Goal: Transaction & Acquisition: Subscribe to service/newsletter

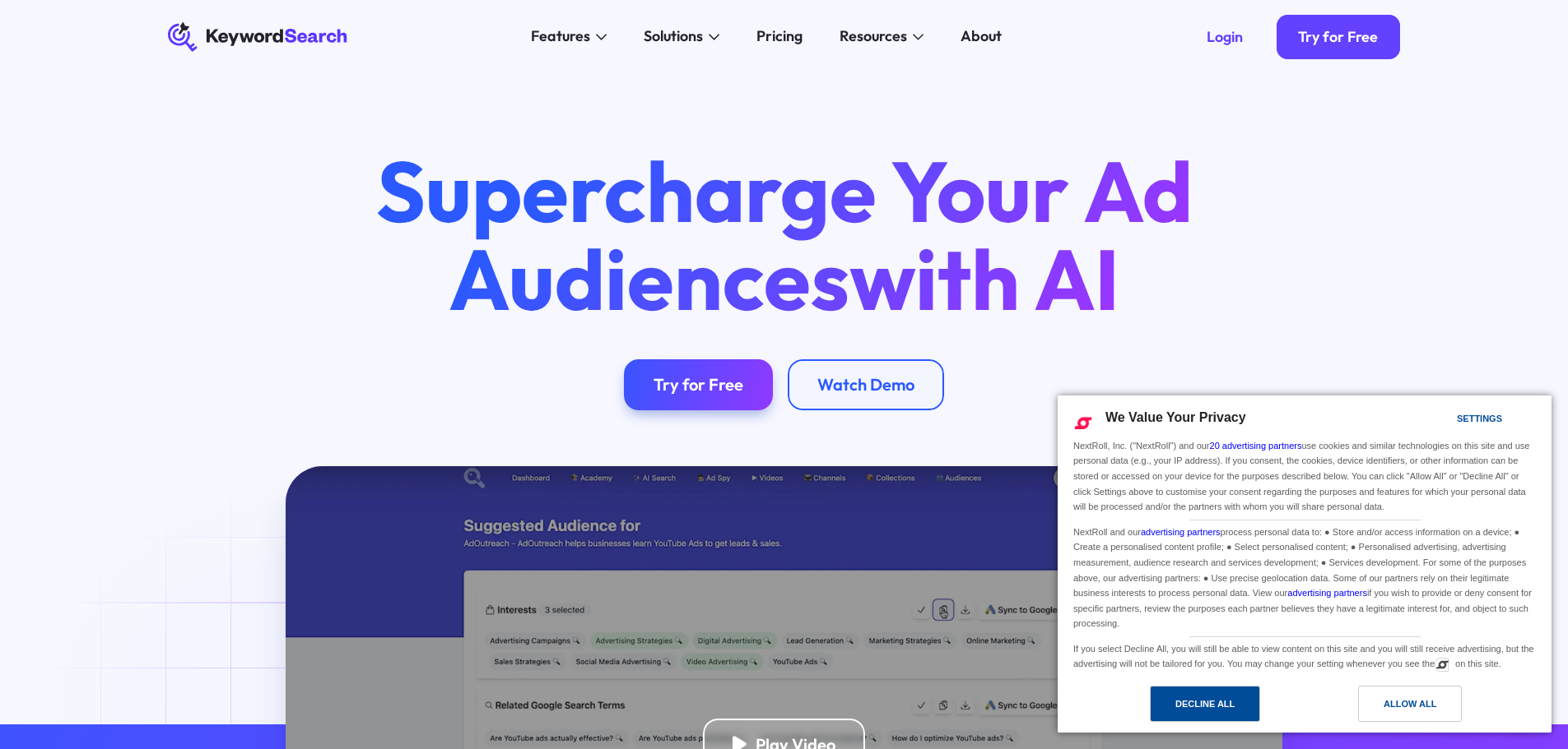
click at [1185, 701] on div "Decline All" at bounding box center [1205, 704] width 59 height 18
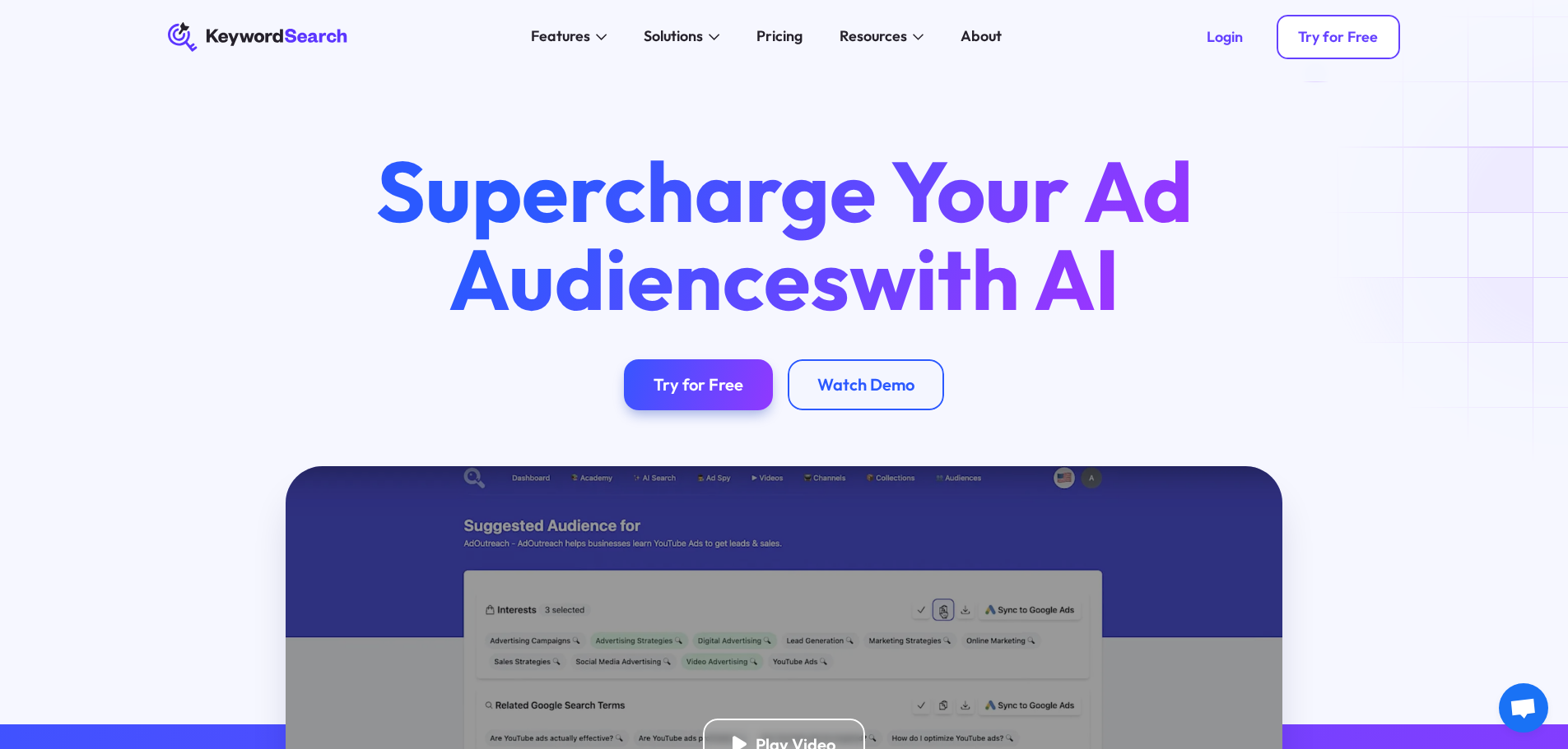
click at [1341, 35] on div "Try for Free" at bounding box center [1337, 36] width 80 height 18
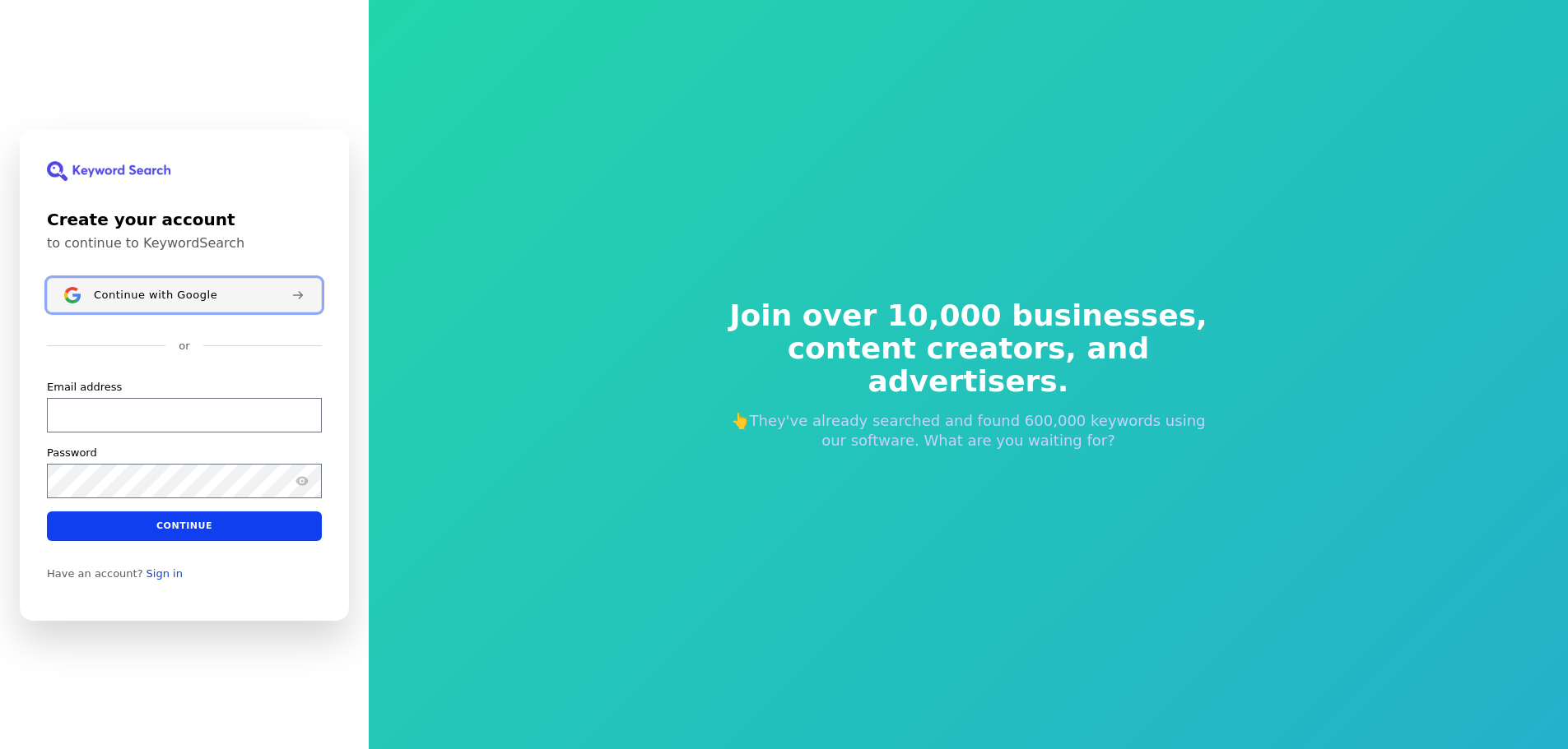
click at [177, 293] on span "Continue with Google" at bounding box center [155, 295] width 124 height 13
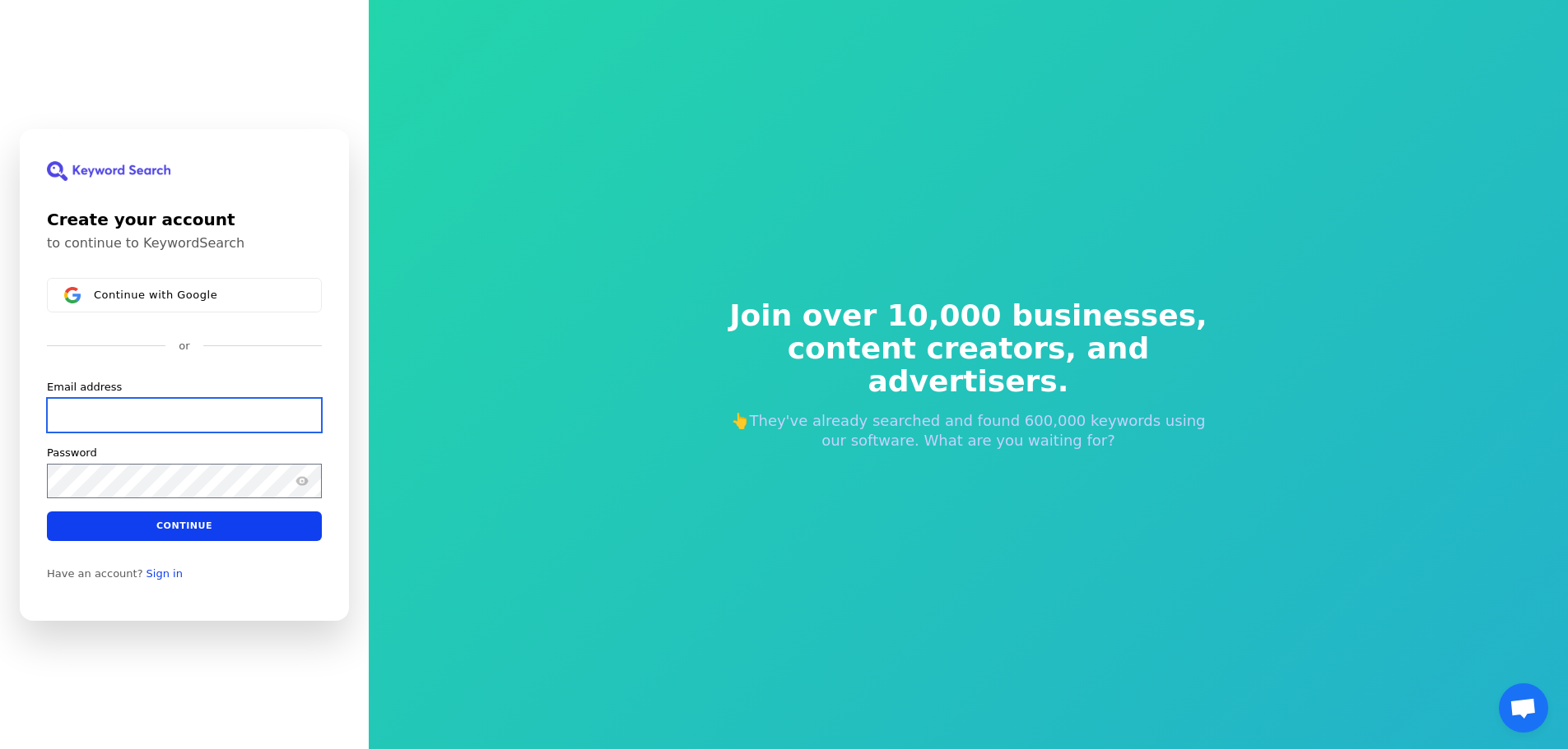
click at [80, 411] on input "Email address" at bounding box center [184, 415] width 275 height 34
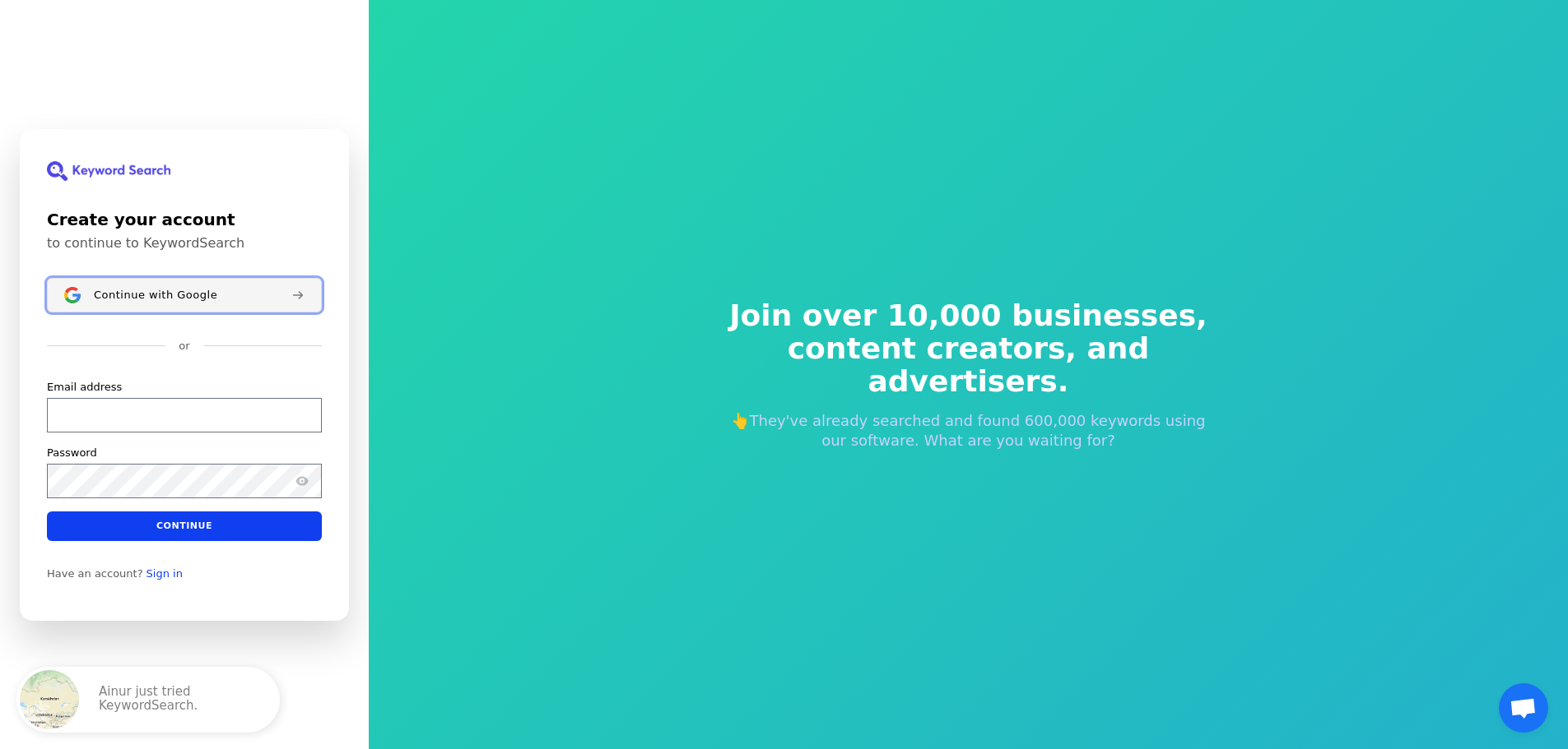
click at [170, 292] on span "Continue with Google" at bounding box center [155, 295] width 124 height 13
click at [207, 292] on span "Continue with Google" at bounding box center [155, 295] width 124 height 13
